Goal: Transaction & Acquisition: Purchase product/service

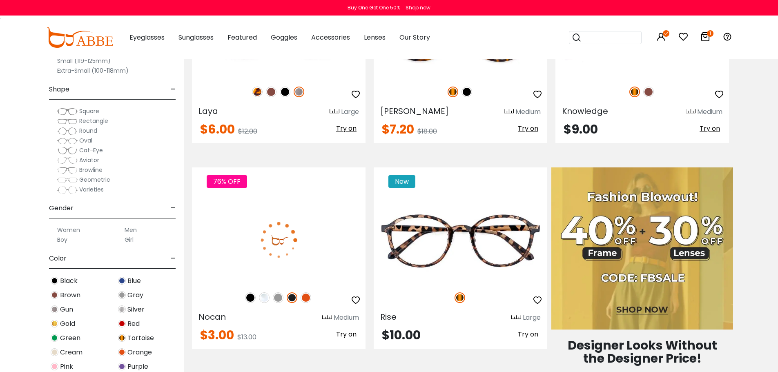
scroll to position [286, 0]
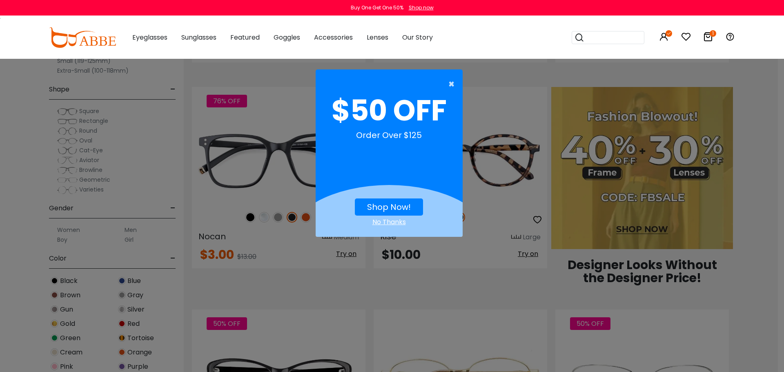
click at [450, 82] on span "×" at bounding box center [453, 84] width 10 height 16
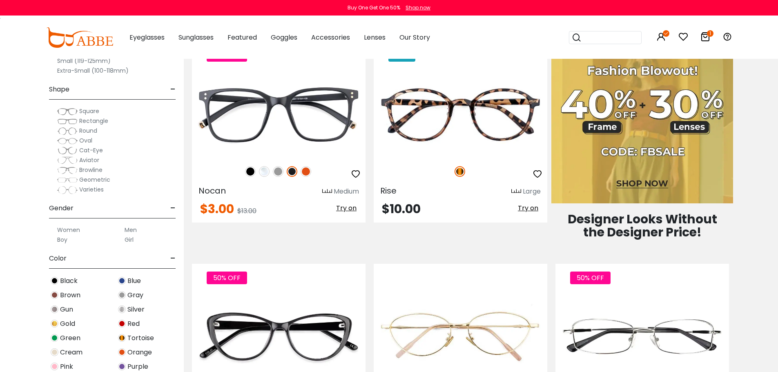
scroll to position [327, 0]
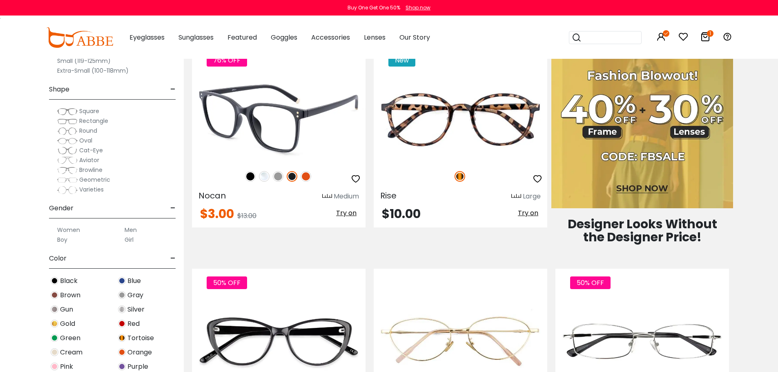
click at [307, 182] on img at bounding box center [306, 176] width 11 height 11
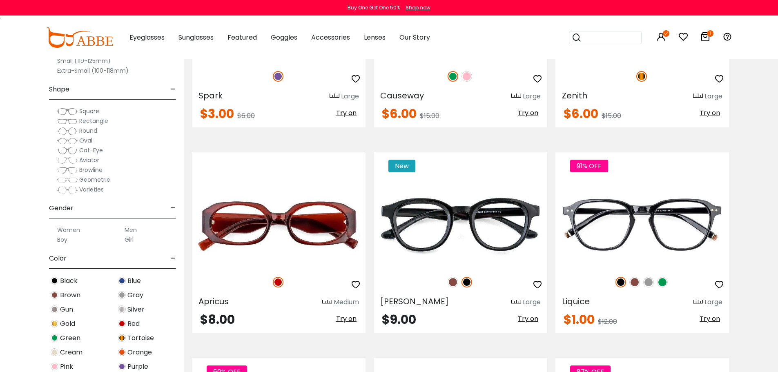
scroll to position [1184, 0]
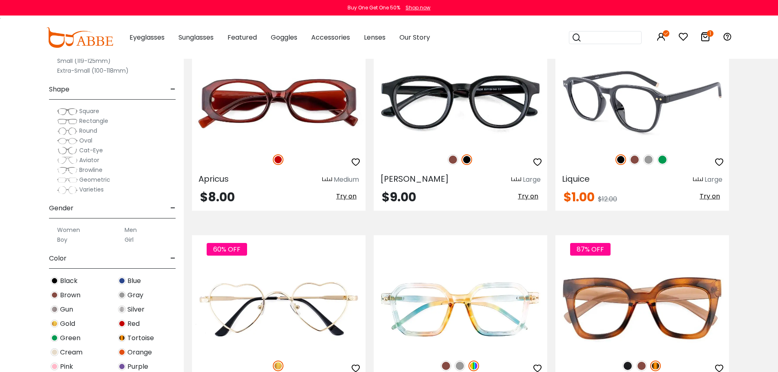
click at [665, 165] on img at bounding box center [662, 159] width 11 height 11
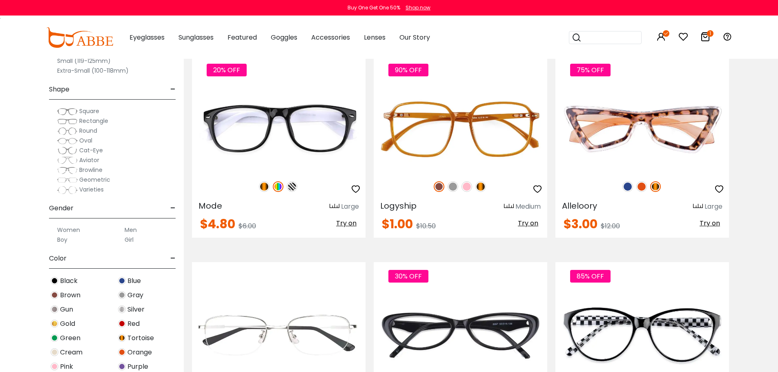
scroll to position [1838, 0]
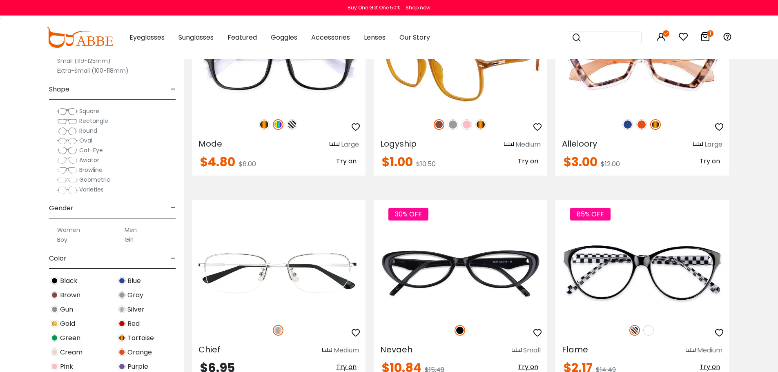
click at [469, 130] on img at bounding box center [466, 124] width 11 height 11
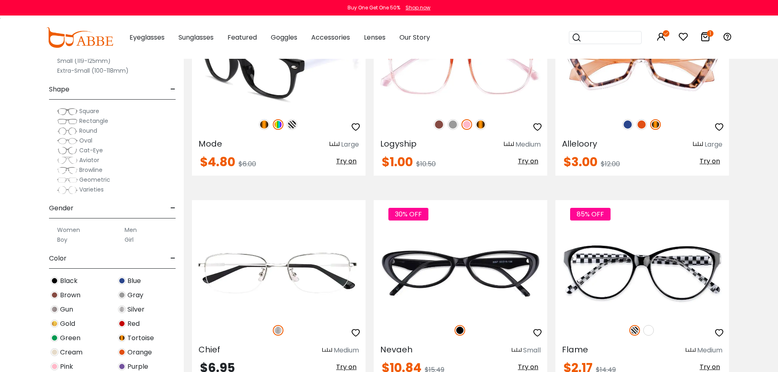
click at [278, 130] on img at bounding box center [278, 124] width 11 height 11
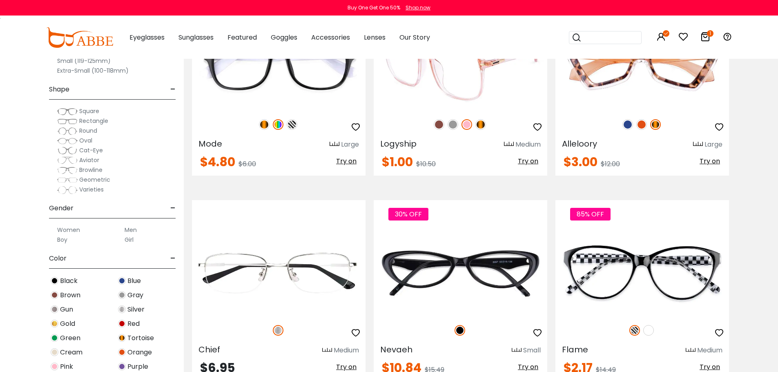
click at [426, 110] on img at bounding box center [461, 66] width 174 height 87
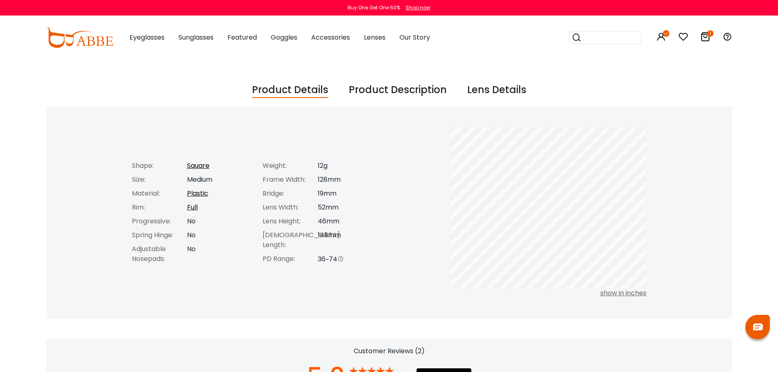
scroll to position [327, 0]
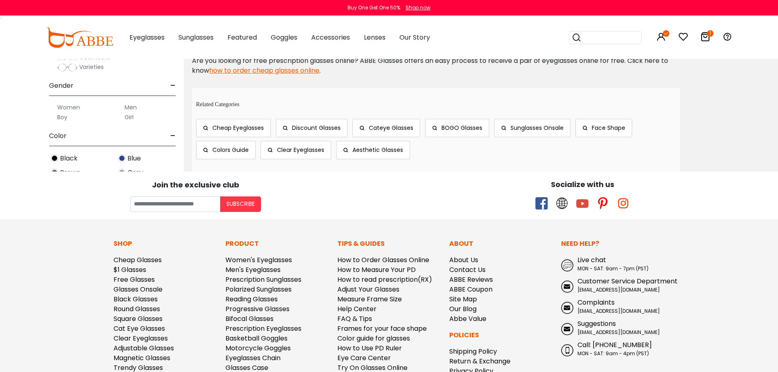
scroll to position [4533, 0]
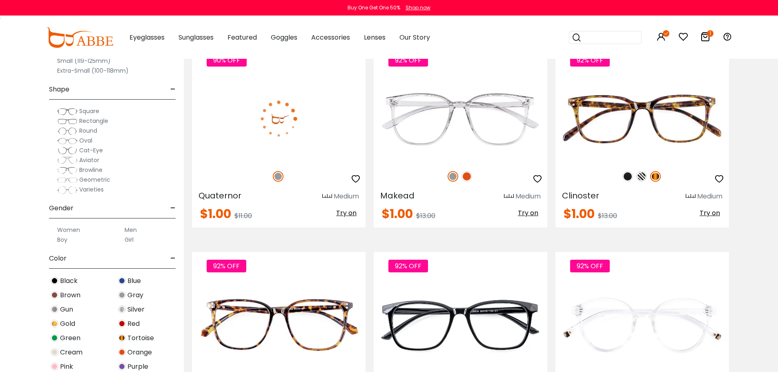
scroll to position [286, 0]
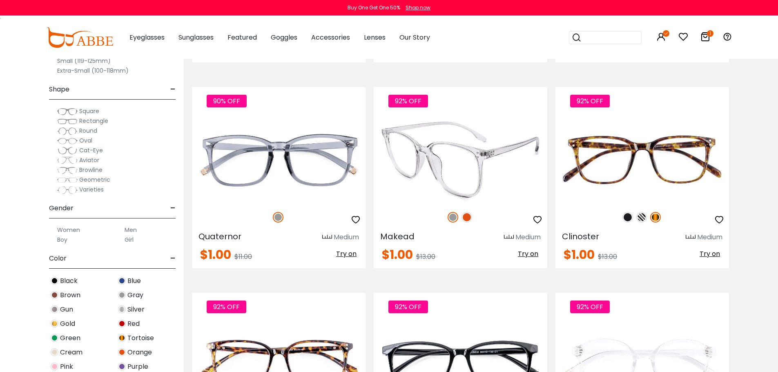
click at [468, 223] on img at bounding box center [466, 217] width 11 height 11
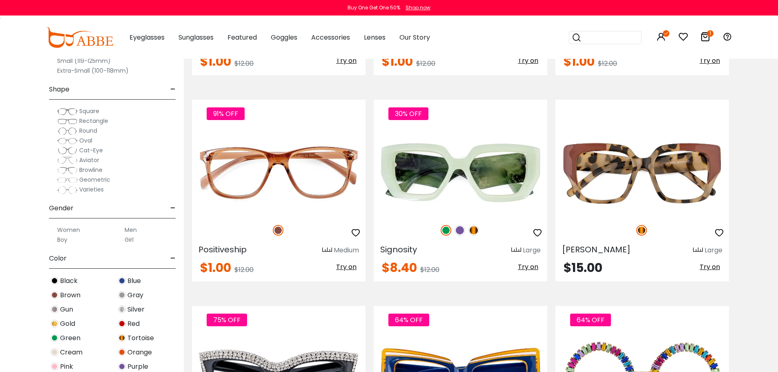
scroll to position [1879, 0]
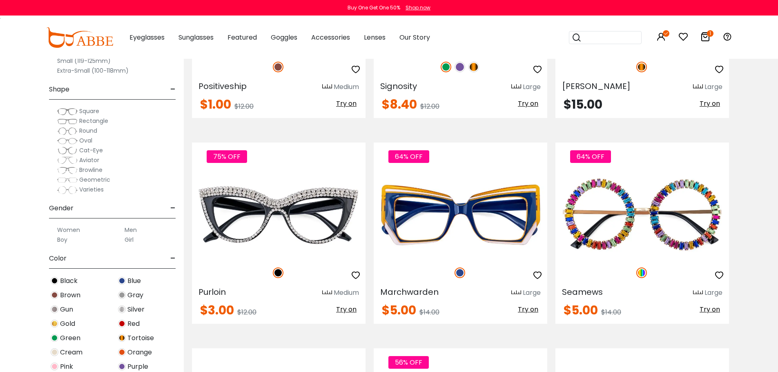
click at [268, 53] on img at bounding box center [279, 9] width 174 height 87
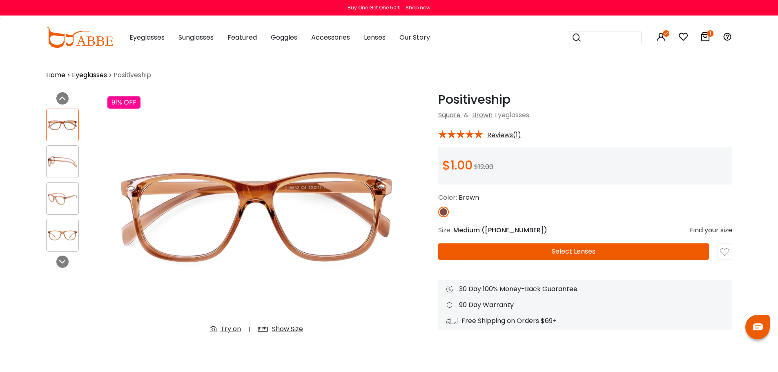
click at [505, 138] on span "Reviews(1)" at bounding box center [504, 135] width 34 height 7
click at [505, 139] on span "Reviews(1)" at bounding box center [504, 135] width 34 height 7
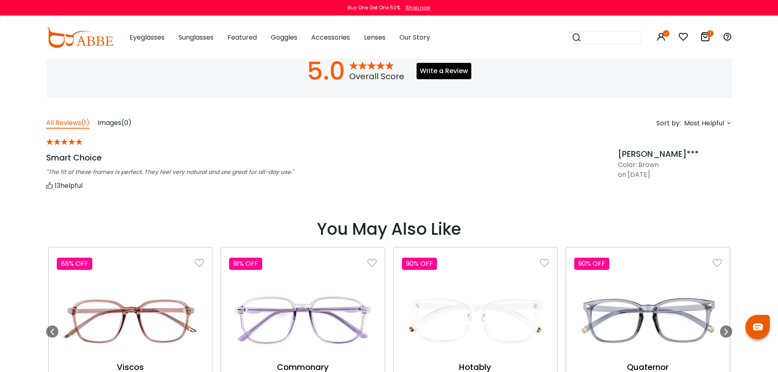
scroll to position [694, 0]
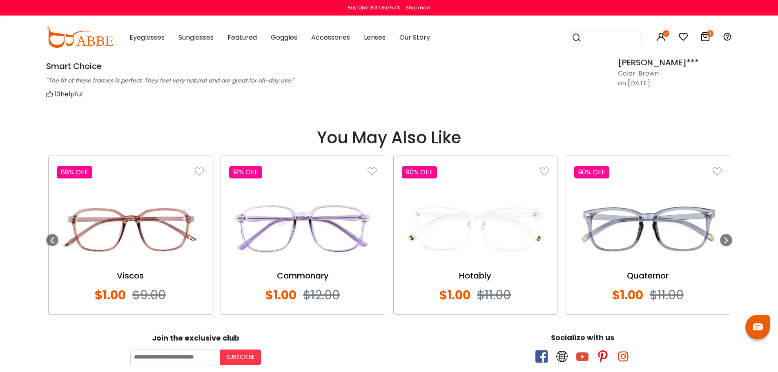
click at [331, 245] on img at bounding box center [302, 229] width 147 height 74
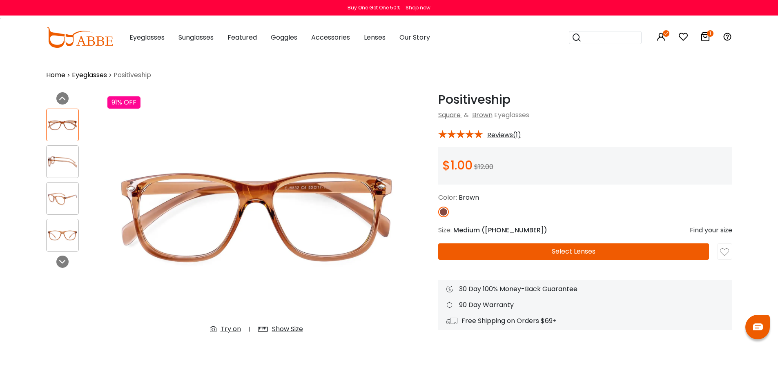
click at [58, 201] on img at bounding box center [63, 199] width 32 height 16
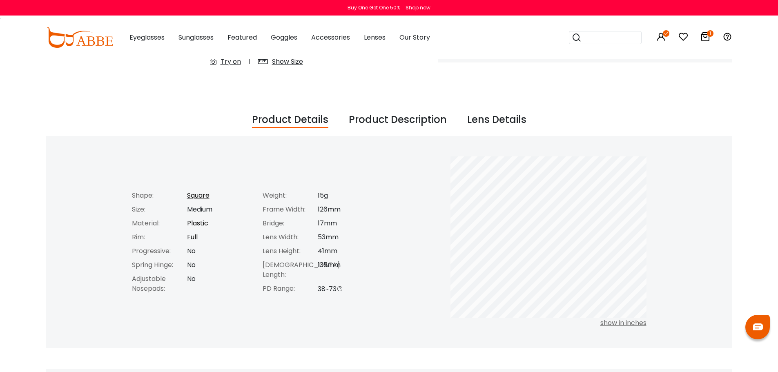
scroll to position [286, 0]
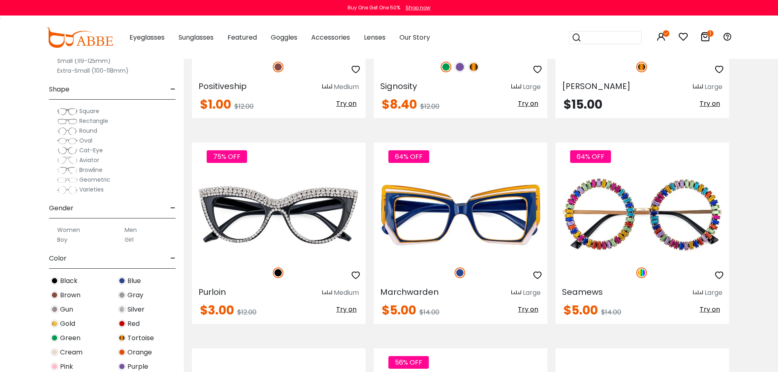
scroll to position [2083, 0]
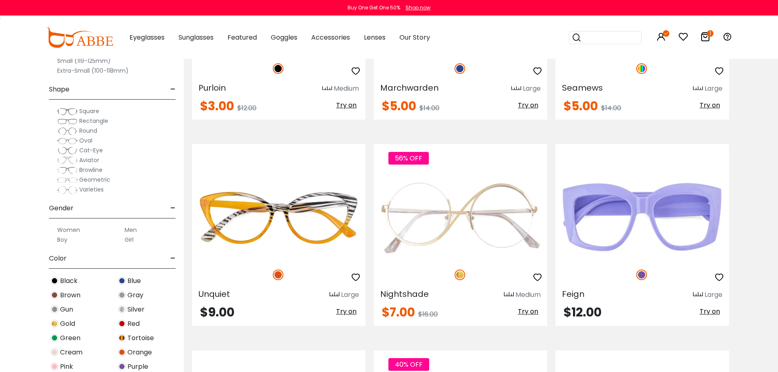
click at [280, 55] on img at bounding box center [279, 11] width 174 height 87
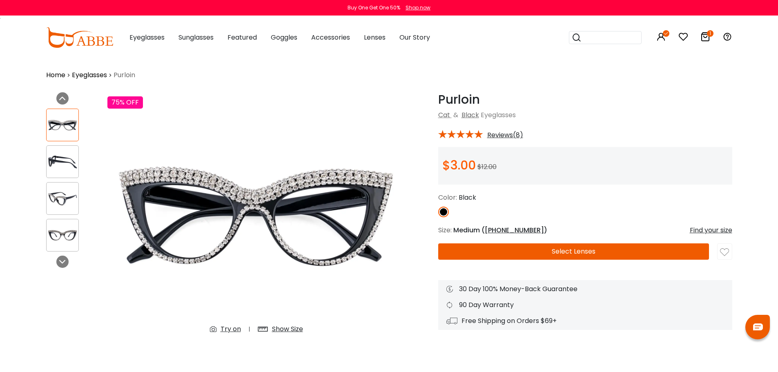
click at [69, 205] on img at bounding box center [63, 199] width 32 height 16
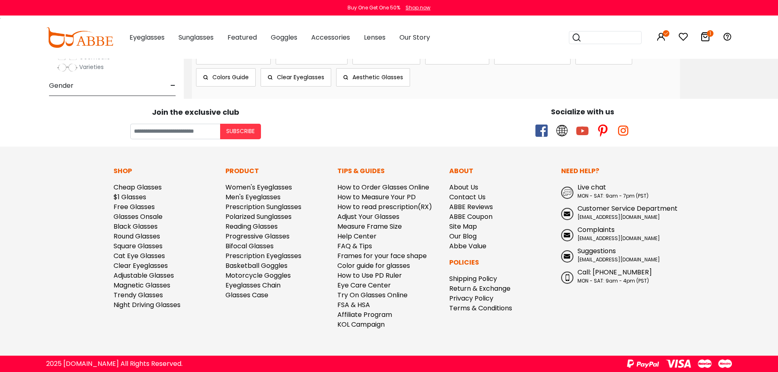
scroll to position [4411, 0]
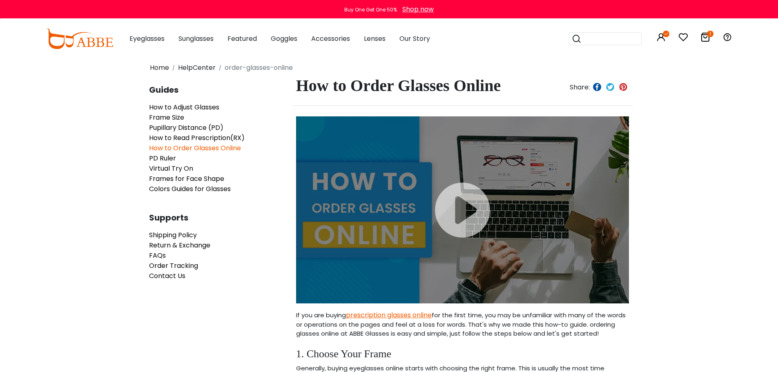
click at [461, 231] on div at bounding box center [462, 209] width 333 height 187
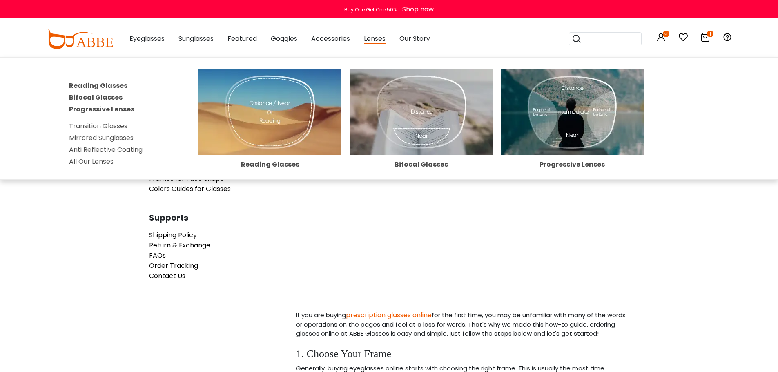
click at [560, 141] on img at bounding box center [572, 112] width 143 height 86
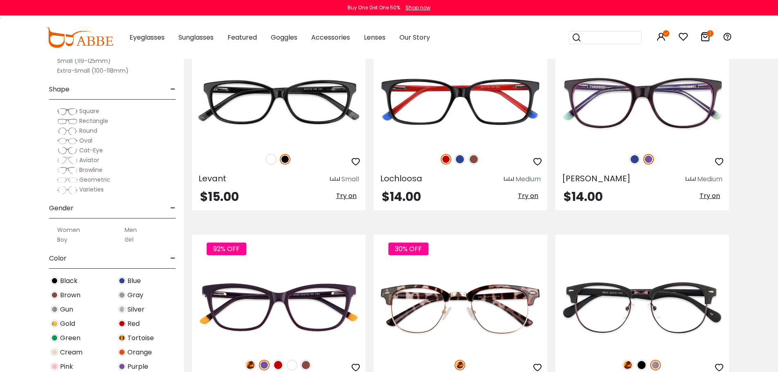
scroll to position [1470, 0]
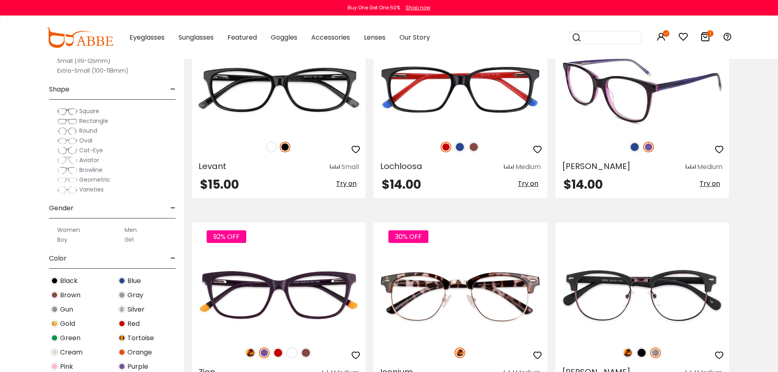
click at [633, 152] on img at bounding box center [634, 147] width 11 height 11
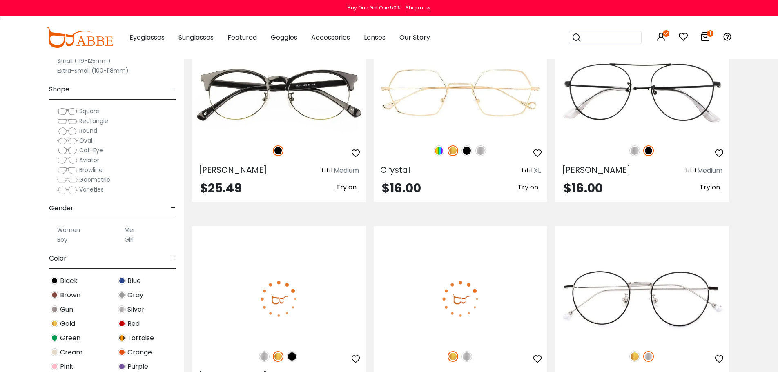
scroll to position [2042, 0]
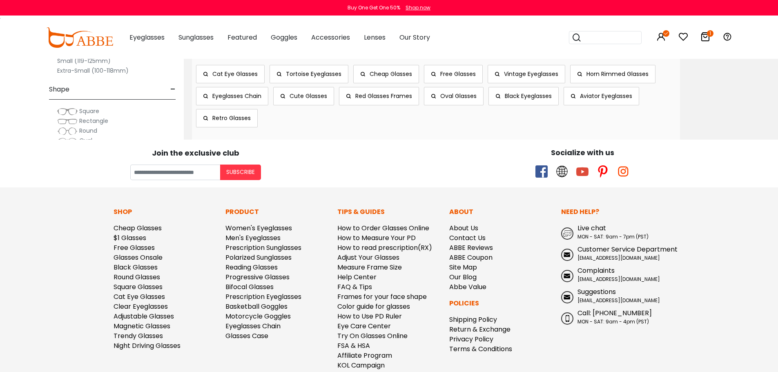
scroll to position [4533, 0]
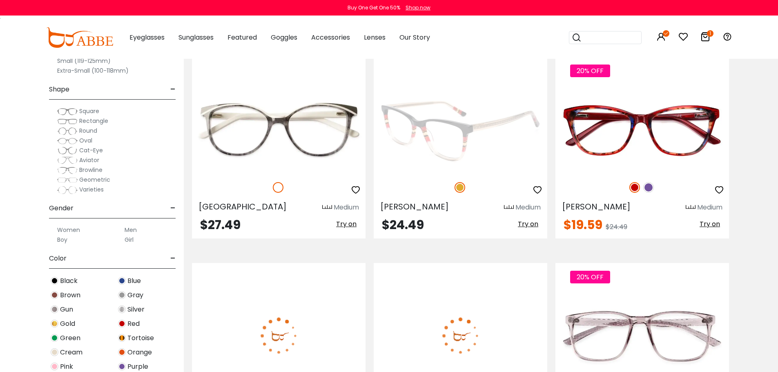
scroll to position [613, 0]
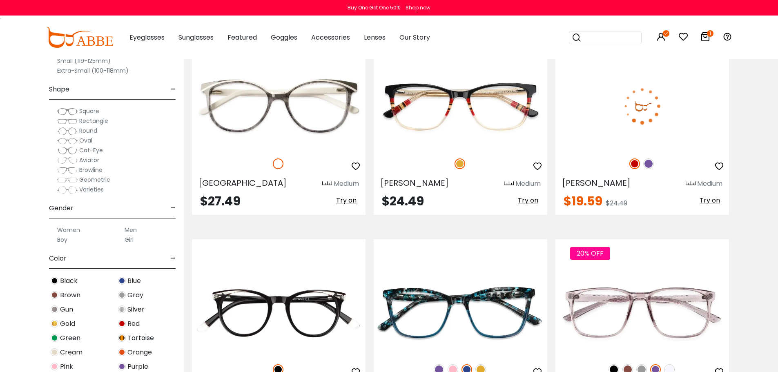
click at [649, 169] on img at bounding box center [648, 163] width 11 height 11
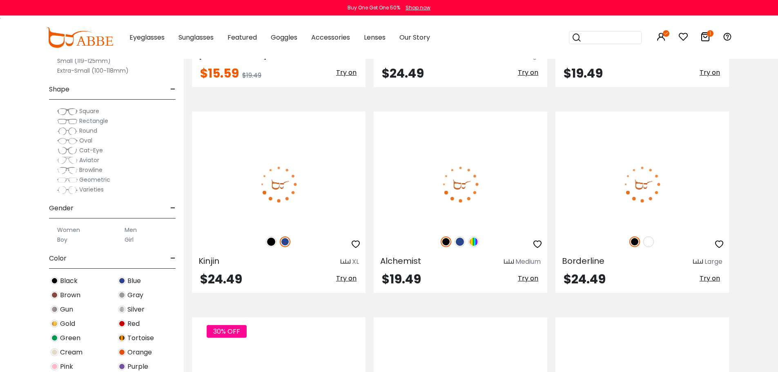
scroll to position [1225, 0]
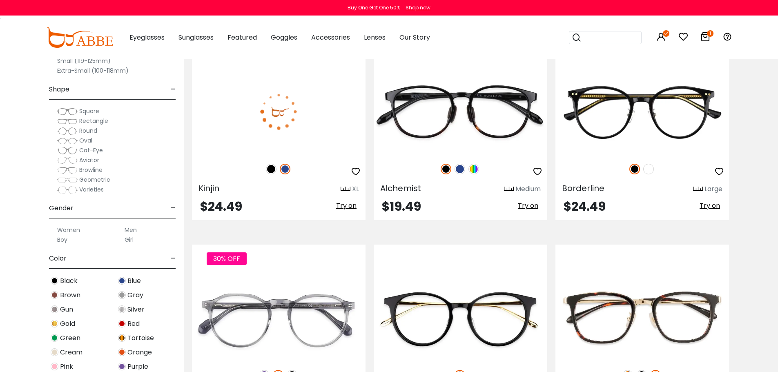
click at [270, 174] on img at bounding box center [271, 169] width 11 height 11
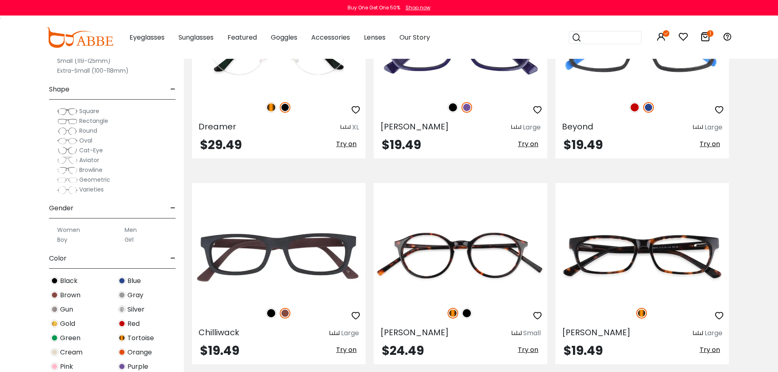
scroll to position [1919, 0]
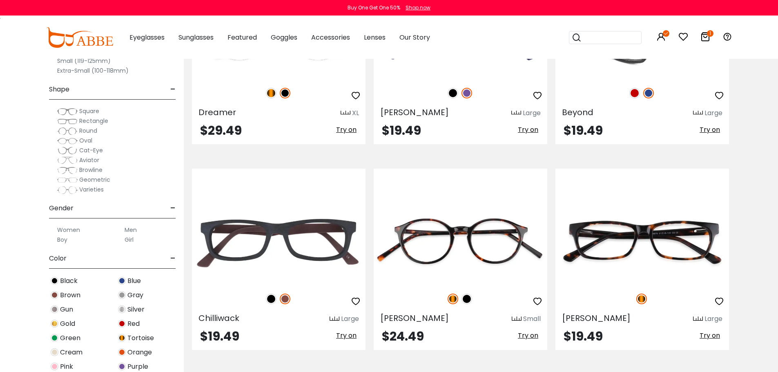
click at [632, 98] on img at bounding box center [634, 93] width 11 height 11
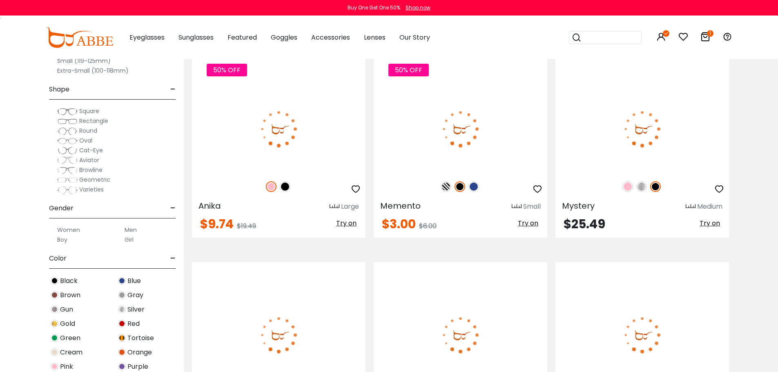
scroll to position [3063, 0]
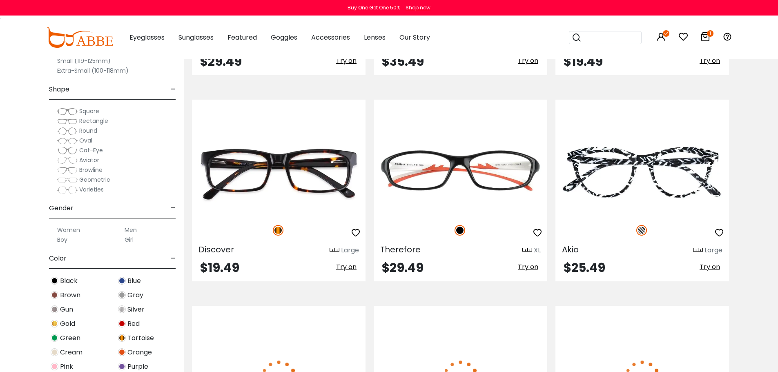
scroll to position [3390, 0]
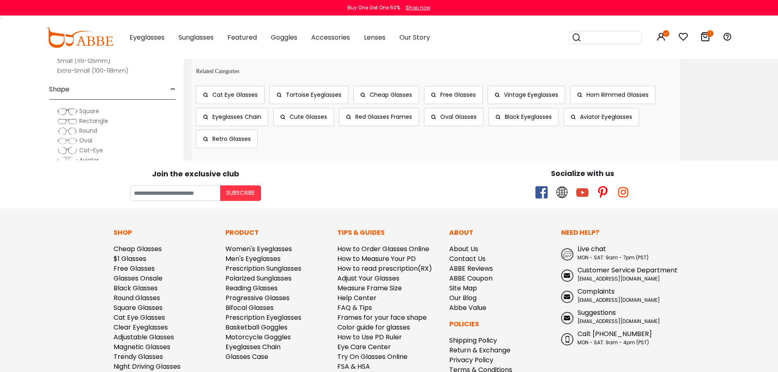
scroll to position [4452, 0]
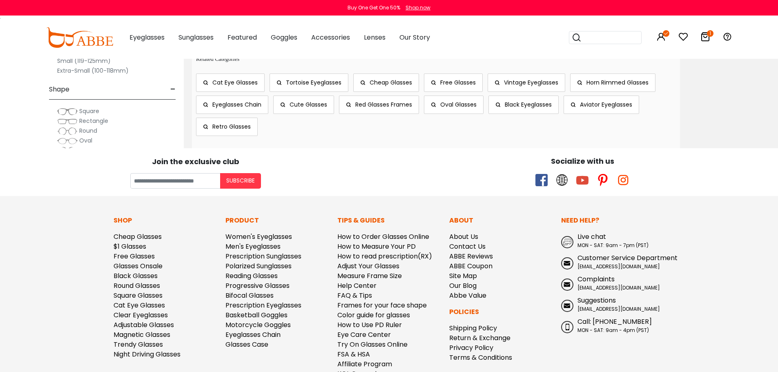
scroll to position [4533, 0]
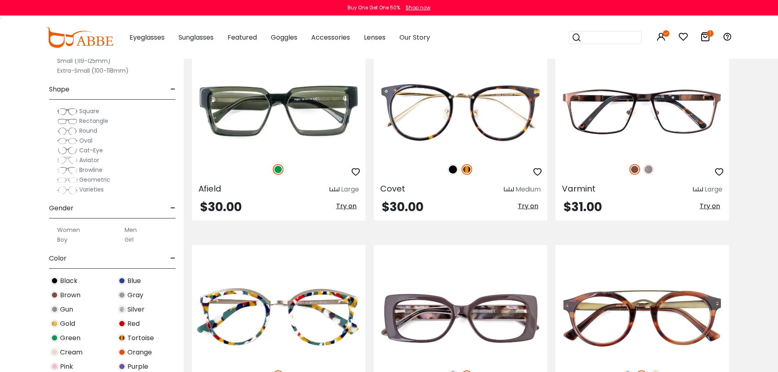
scroll to position [286, 0]
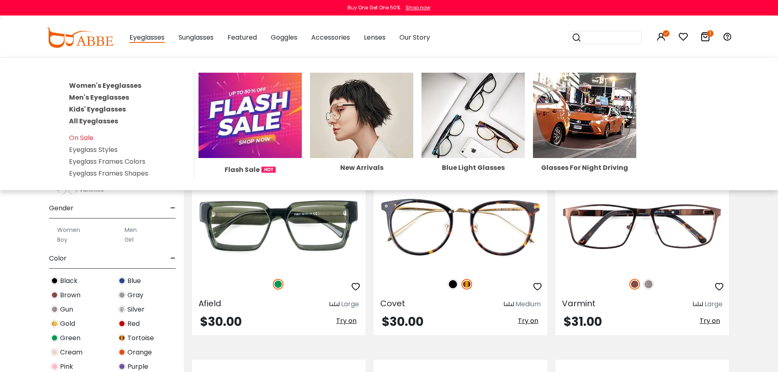
click at [109, 90] on link "Women's Eyeglasses" at bounding box center [105, 85] width 72 height 9
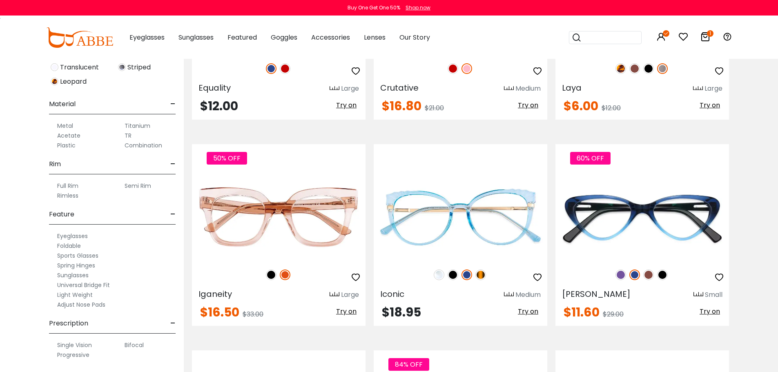
scroll to position [1429, 0]
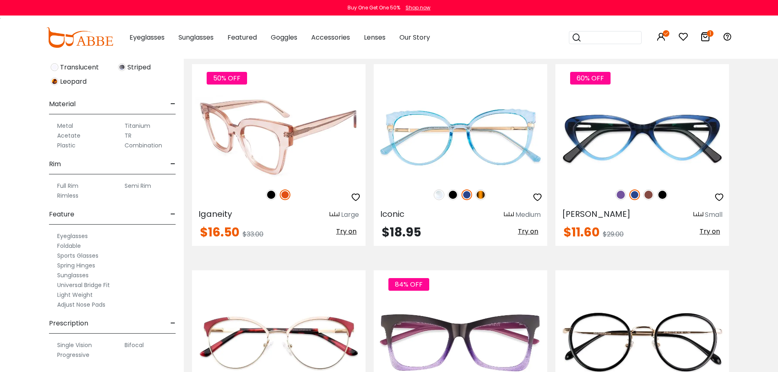
click at [285, 200] on img at bounding box center [285, 194] width 11 height 11
click at [271, 200] on img at bounding box center [271, 194] width 11 height 11
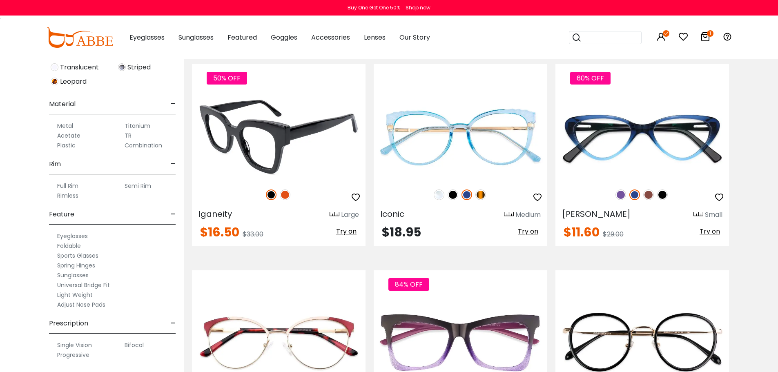
click at [283, 200] on img at bounding box center [285, 194] width 11 height 11
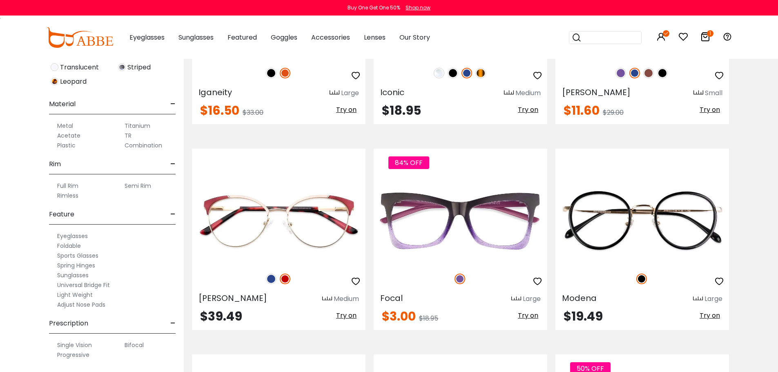
scroll to position [1552, 0]
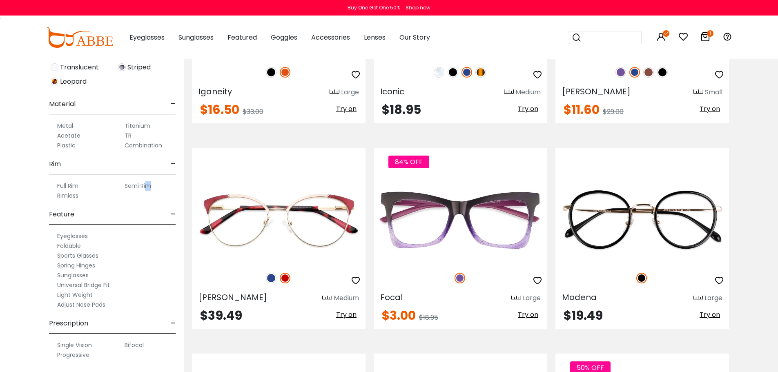
drag, startPoint x: 183, startPoint y: 188, endPoint x: 150, endPoint y: 187, distance: 33.5
drag, startPoint x: 150, startPoint y: 187, endPoint x: 327, endPoint y: 120, distance: 189.3
click at [327, 58] on link at bounding box center [279, 14] width 174 height 87
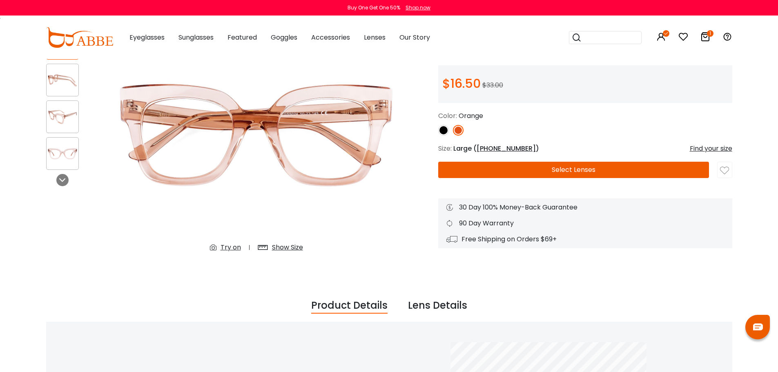
scroll to position [41, 0]
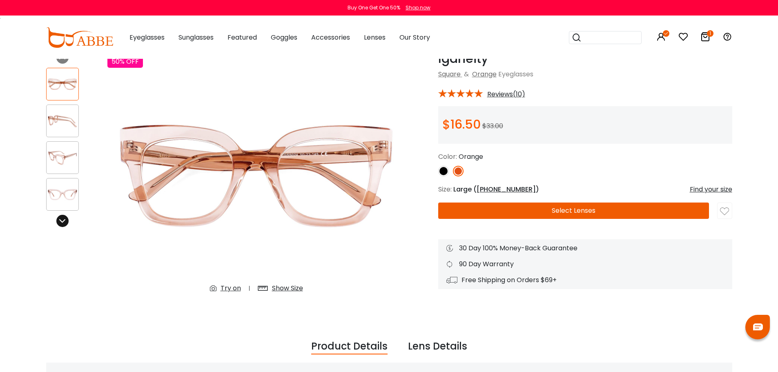
click at [61, 223] on icon at bounding box center [62, 221] width 7 height 7
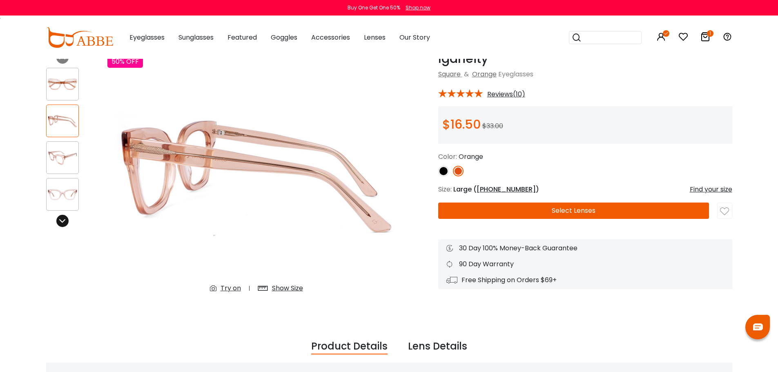
click at [61, 223] on icon at bounding box center [62, 221] width 7 height 7
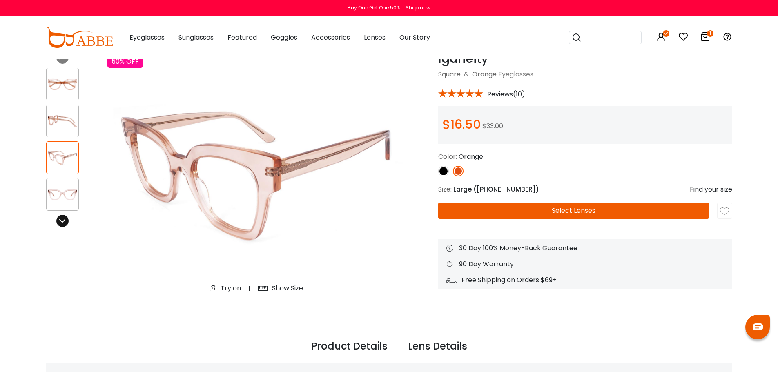
click at [61, 223] on icon at bounding box center [62, 221] width 7 height 7
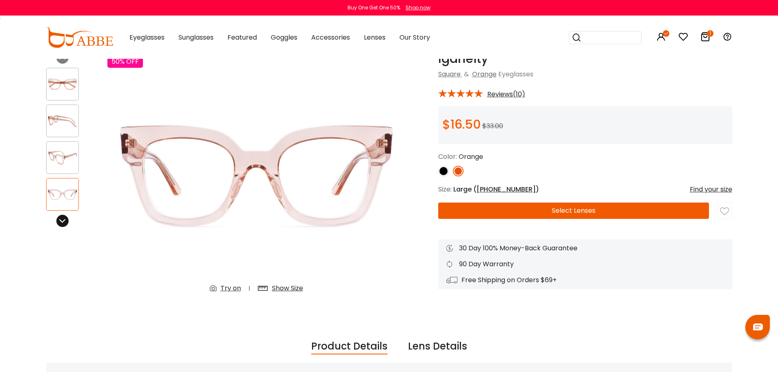
scroll to position [82, 0]
